Goal: Find contact information: Find contact information

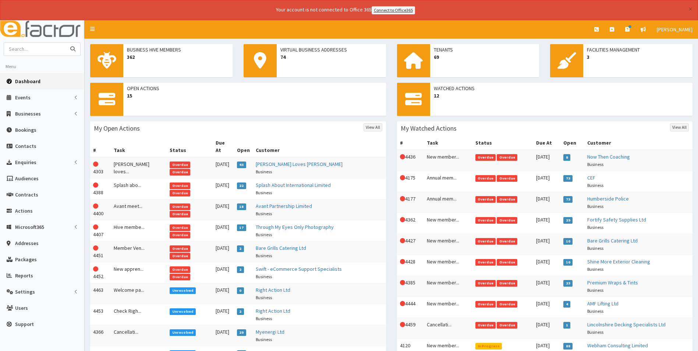
click at [30, 50] on input "text" at bounding box center [35, 49] width 62 height 13
type input "amf"
click at [66, 43] on button "submit" at bounding box center [73, 49] width 15 height 13
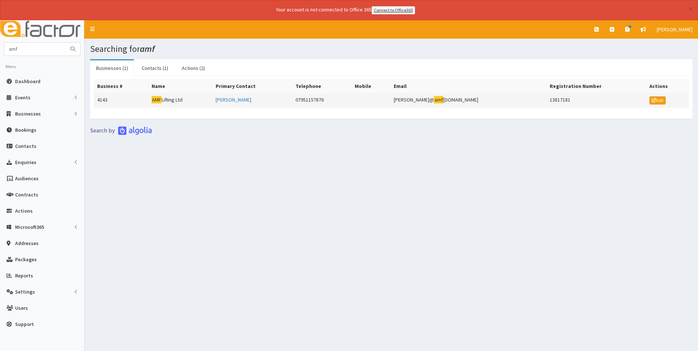
click at [172, 100] on td "AMF Lifting Ltd" at bounding box center [180, 100] width 64 height 15
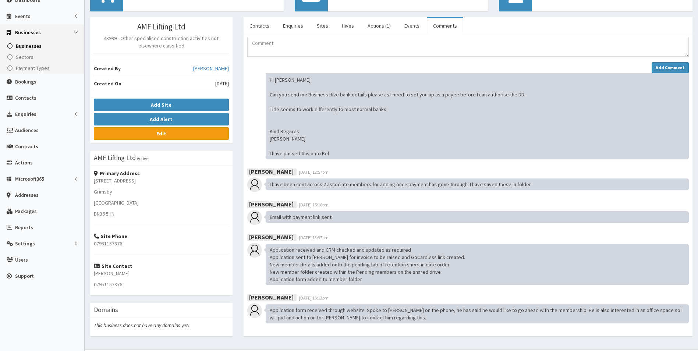
scroll to position [98, 0]
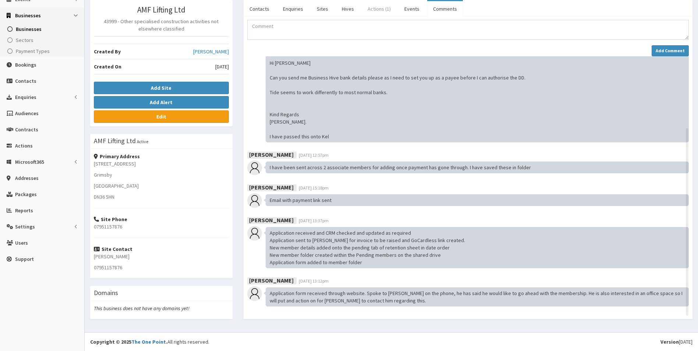
click at [380, 11] on link "Actions (1)" at bounding box center [379, 8] width 35 height 15
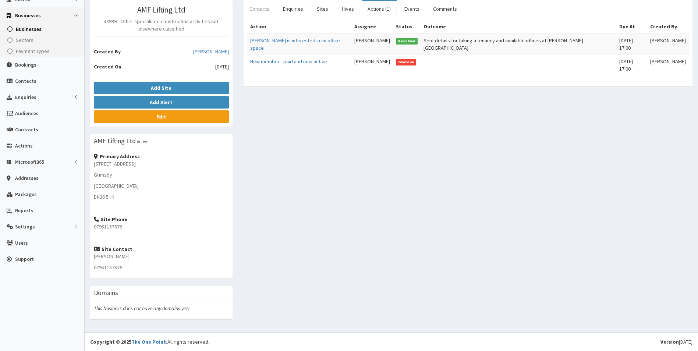
click at [259, 6] on link "Contacts" at bounding box center [260, 8] width 32 height 15
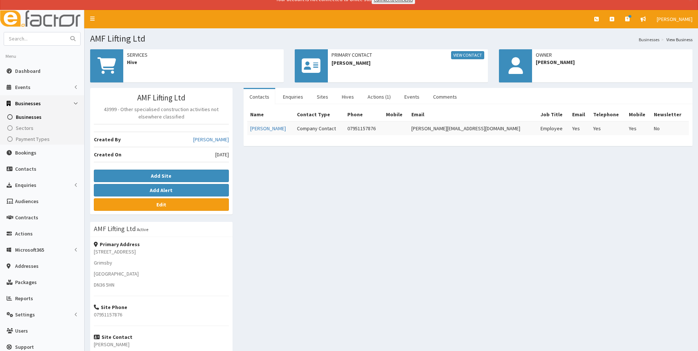
scroll to position [0, 0]
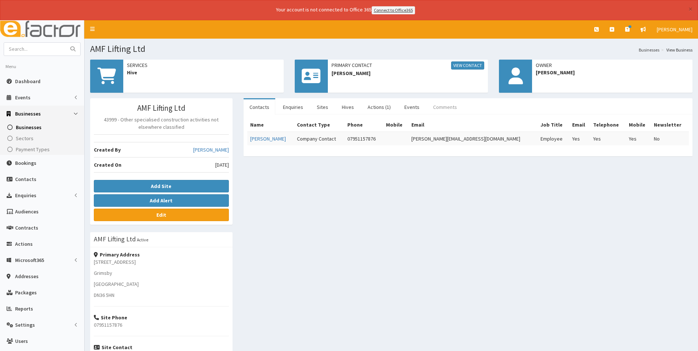
click at [439, 106] on link "Comments" at bounding box center [445, 106] width 36 height 15
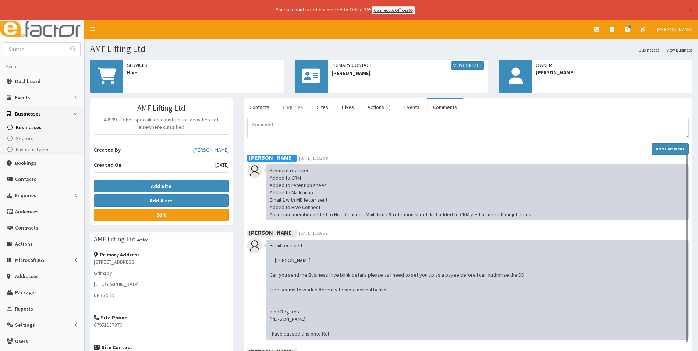
click at [298, 108] on link "Enquiries" at bounding box center [293, 106] width 32 height 15
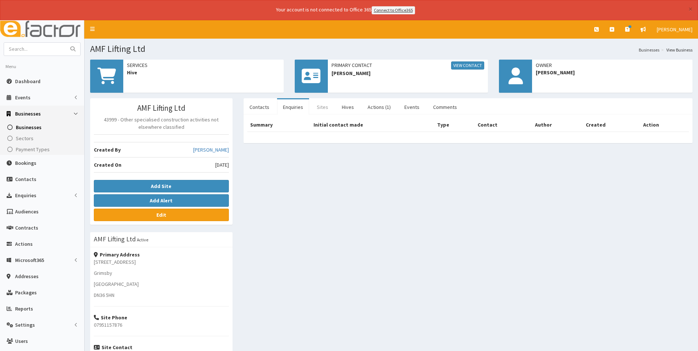
click at [332, 110] on link "Sites" at bounding box center [322, 106] width 23 height 15
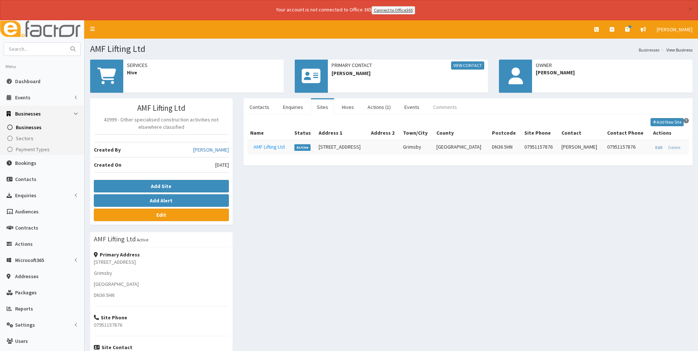
click at [443, 107] on link "Comments" at bounding box center [445, 106] width 36 height 15
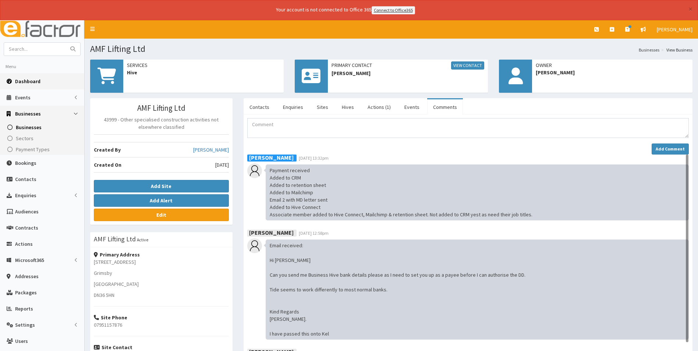
click at [31, 83] on span "Dashboard" at bounding box center [27, 81] width 25 height 7
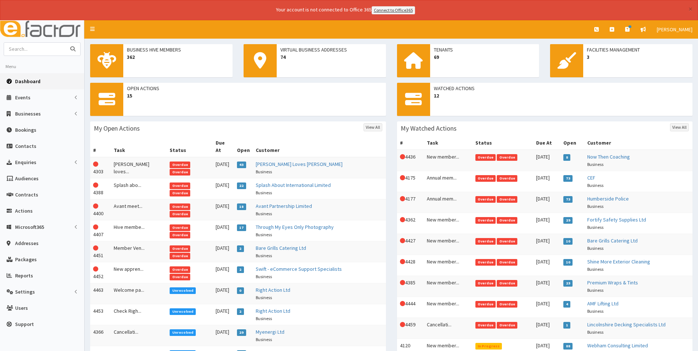
click at [44, 52] on input "text" at bounding box center [35, 49] width 62 height 13
type input "lets"
click at [66, 43] on button "submit" at bounding box center [73, 49] width 15 height 13
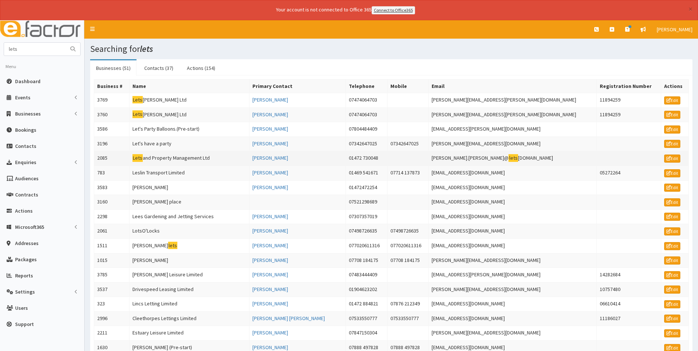
click at [166, 159] on td "Lets and Property Management Ltd" at bounding box center [189, 158] width 120 height 15
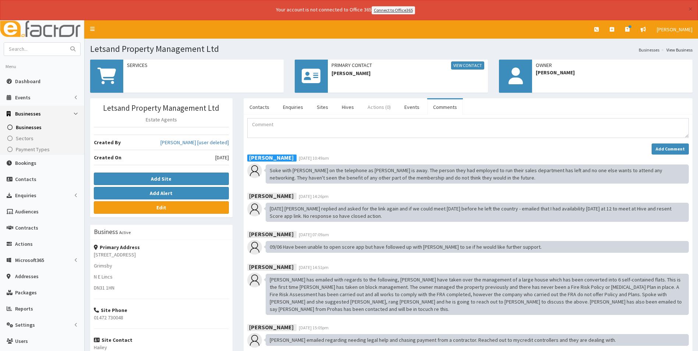
click at [374, 108] on link "Actions (0)" at bounding box center [379, 106] width 35 height 15
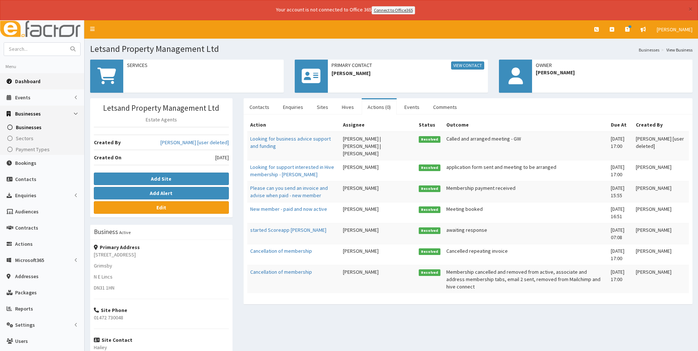
click at [32, 79] on span "Dashboard" at bounding box center [27, 81] width 25 height 7
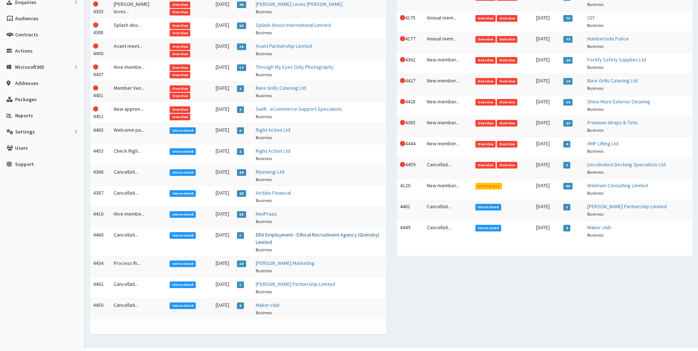
scroll to position [168, 0]
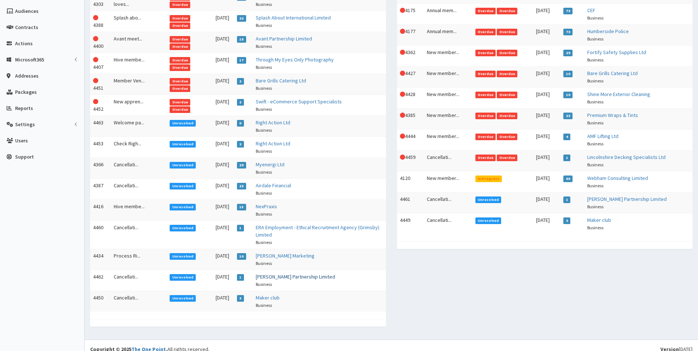
click at [285, 274] on link "Delaney Marling Partnership Limited" at bounding box center [296, 277] width 80 height 7
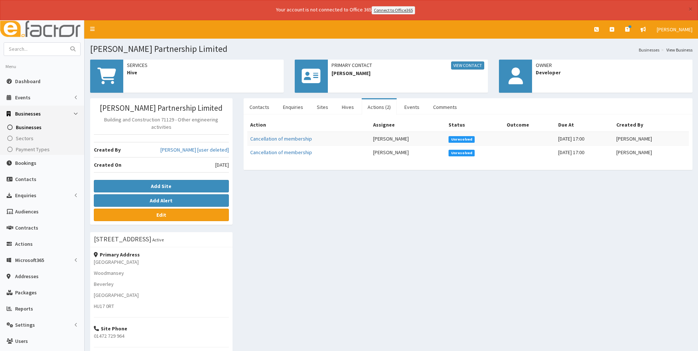
click at [466, 222] on div "[PERSON_NAME] Partnership Limited Building and Construction 71129 - Other engin…" at bounding box center [392, 272] width 614 height 349
click at [35, 79] on span "Dashboard" at bounding box center [27, 81] width 25 height 7
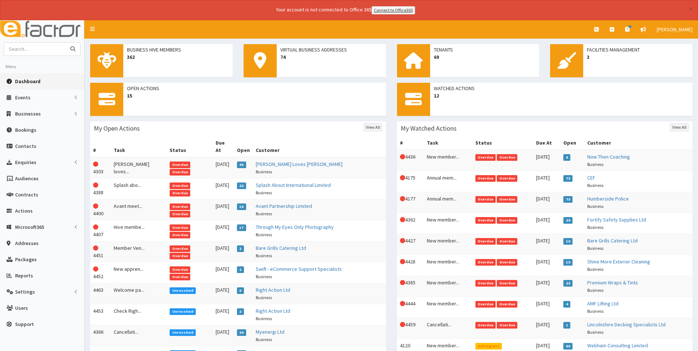
click at [29, 50] on input "text" at bounding box center [35, 49] width 62 height 13
type input "a priest"
click at [66, 43] on button "submit" at bounding box center [73, 49] width 15 height 13
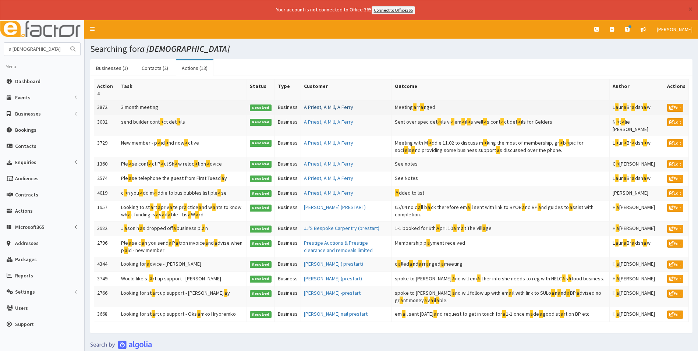
click at [340, 106] on link "A Priest, A Mill, A Ferry" at bounding box center [328, 107] width 49 height 7
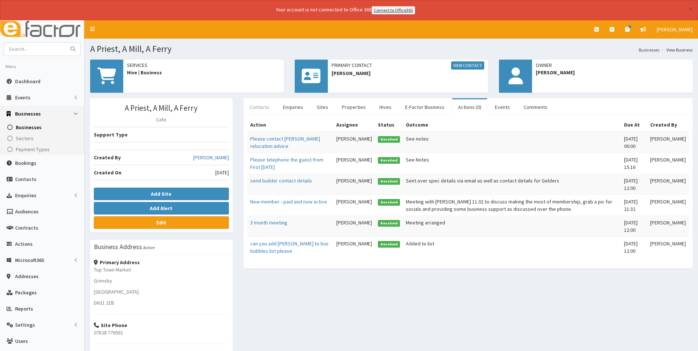
click at [263, 106] on link "Contacts" at bounding box center [260, 106] width 32 height 15
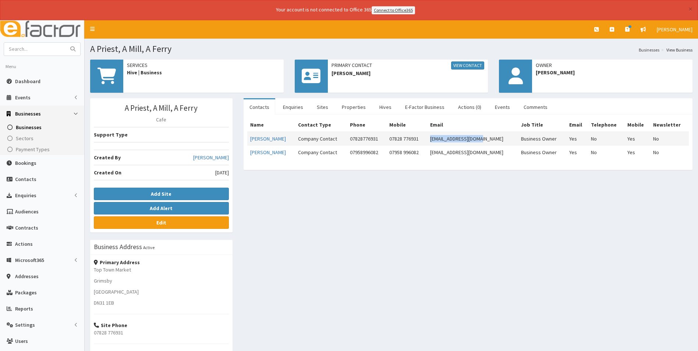
drag, startPoint x: 494, startPoint y: 138, endPoint x: 439, endPoint y: 140, distance: 54.9
click at [439, 140] on td "[EMAIL_ADDRESS][DOMAIN_NAME]" at bounding box center [472, 139] width 91 height 14
copy td "[EMAIL_ADDRESS][DOMAIN_NAME]"
